Goal: Information Seeking & Learning: Check status

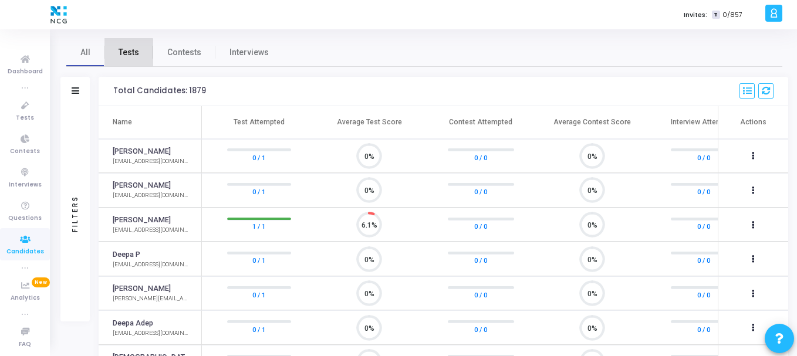
click at [123, 57] on span "Tests" at bounding box center [128, 52] width 21 height 12
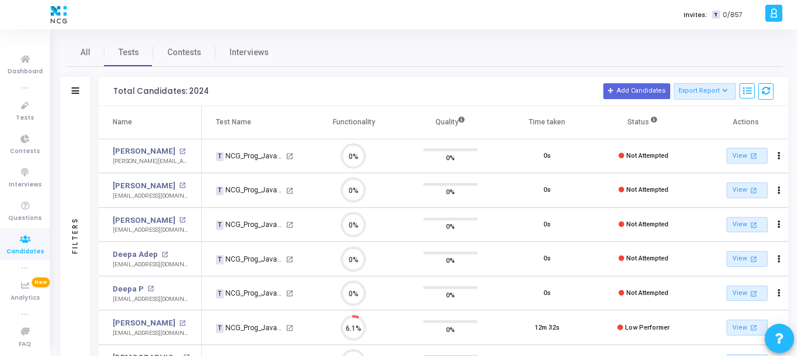
click at [69, 91] on div "Filters" at bounding box center [74, 91] width 29 height 29
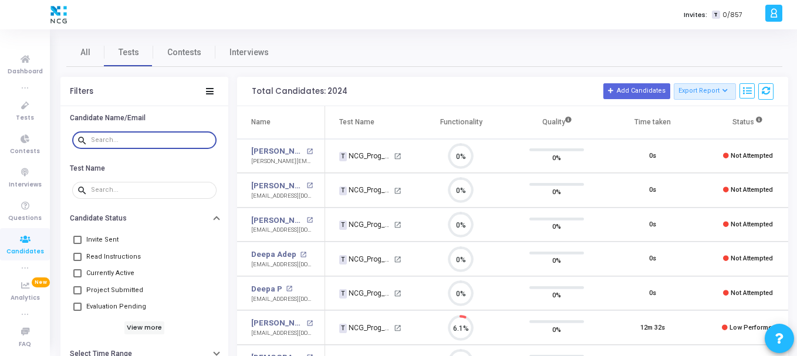
click at [175, 141] on input "text" at bounding box center [151, 140] width 121 height 7
paste input "[EMAIL_ADDRESS][DOMAIN_NAME]>"
type input "[EMAIL_ADDRESS][DOMAIN_NAME]"
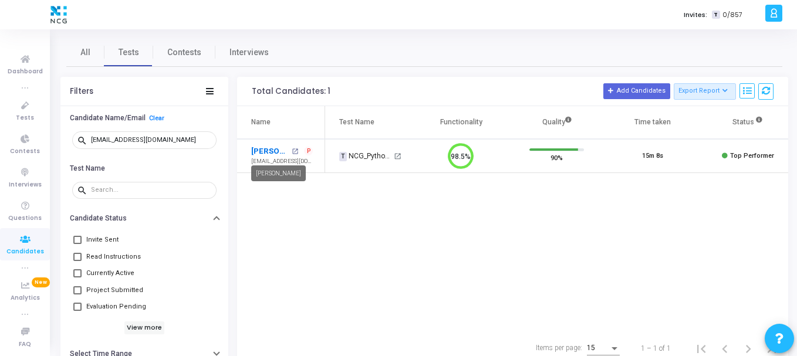
click at [266, 151] on link "[PERSON_NAME]" at bounding box center [270, 151] width 38 height 12
